Goal: Task Accomplishment & Management: Manage account settings

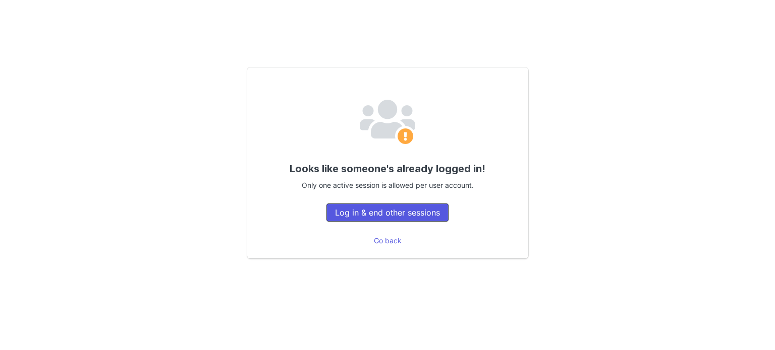
click at [345, 215] on button "Log in & end other sessions" at bounding box center [387, 213] width 122 height 18
click at [378, 209] on button "Log in & end other sessions" at bounding box center [387, 213] width 122 height 18
